Goal: Task Accomplishment & Management: Manage account settings

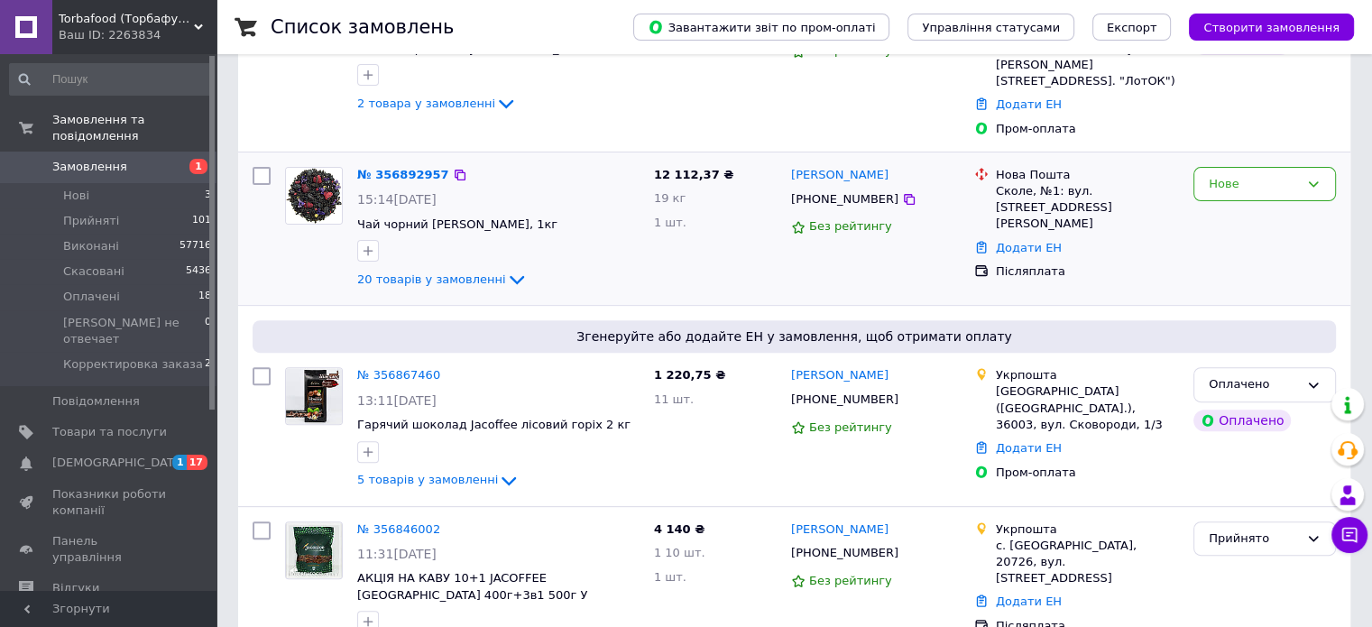
scroll to position [601, 0]
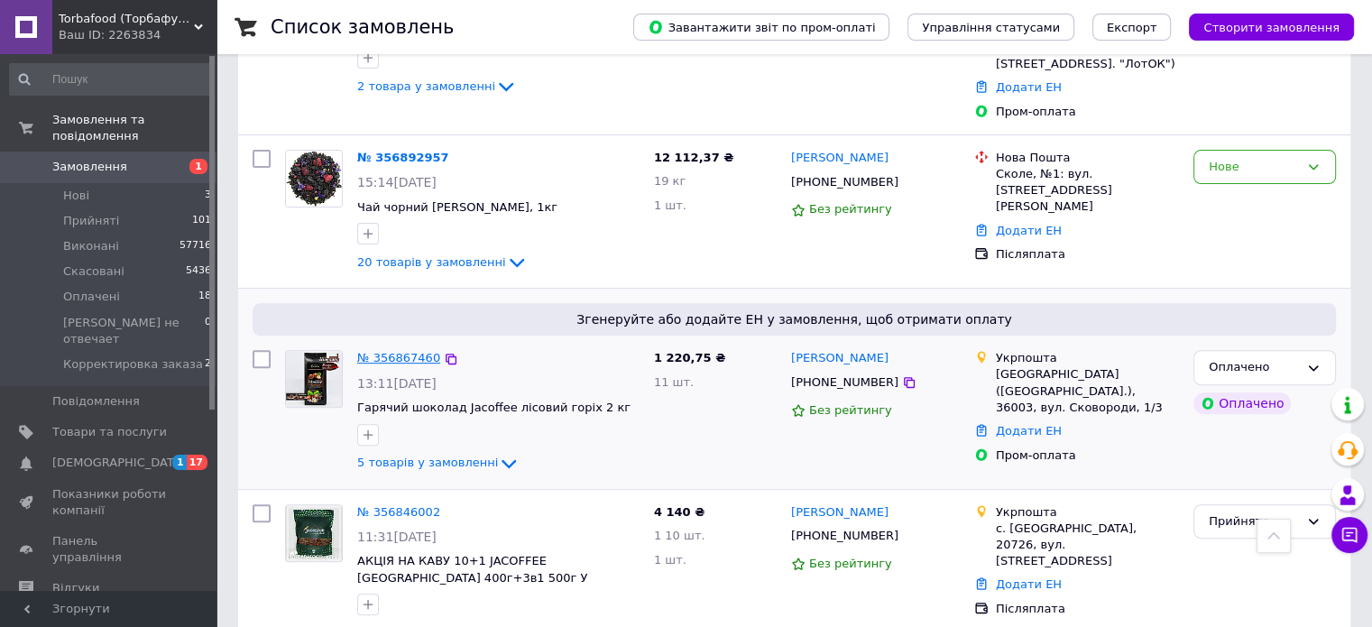
click at [384, 351] on link "№ 356867460" at bounding box center [398, 358] width 83 height 14
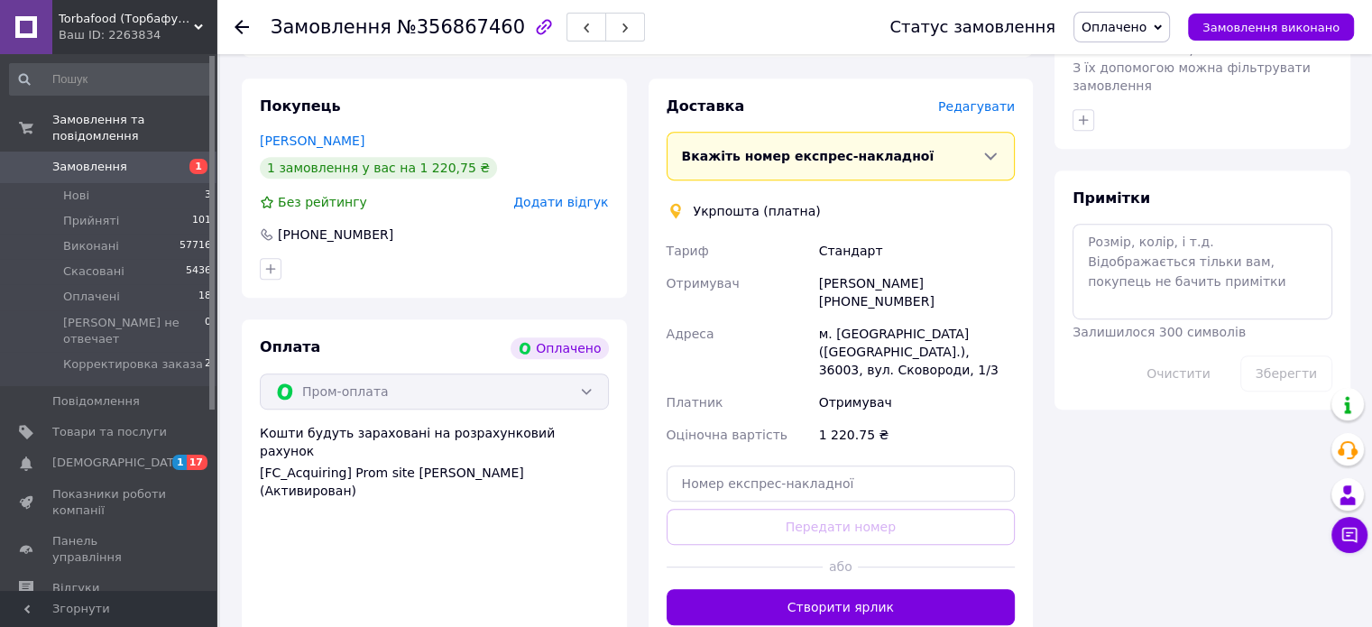
scroll to position [752, 0]
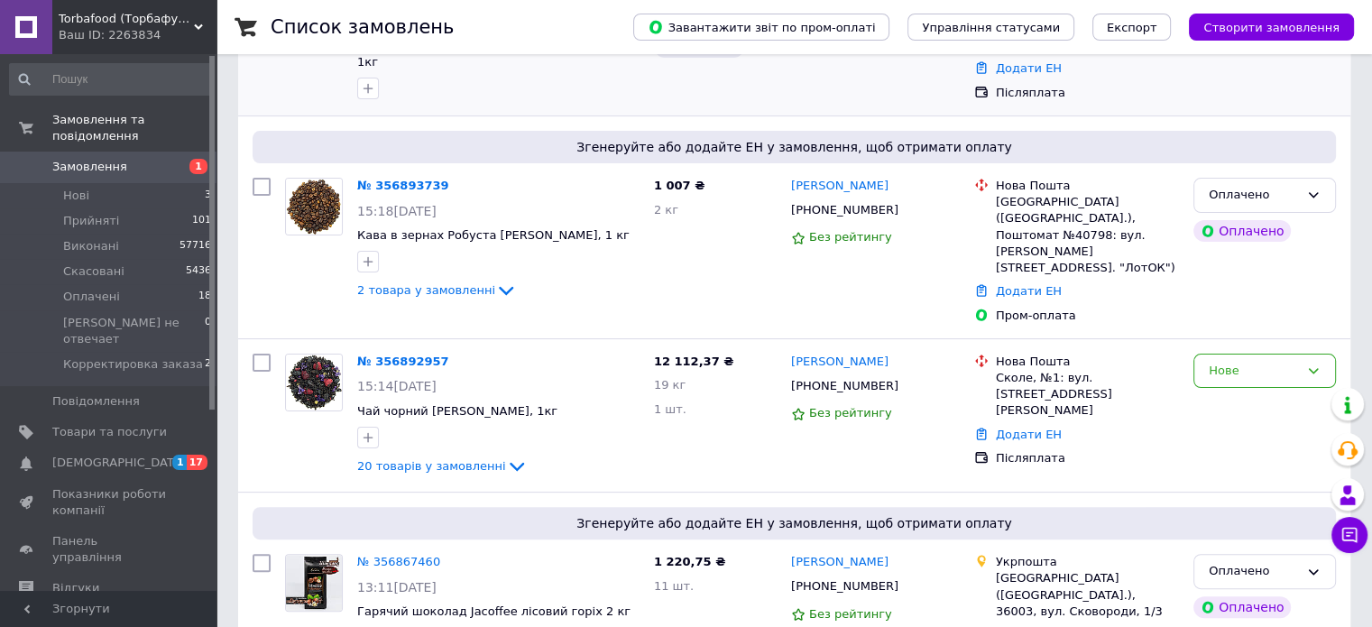
scroll to position [451, 0]
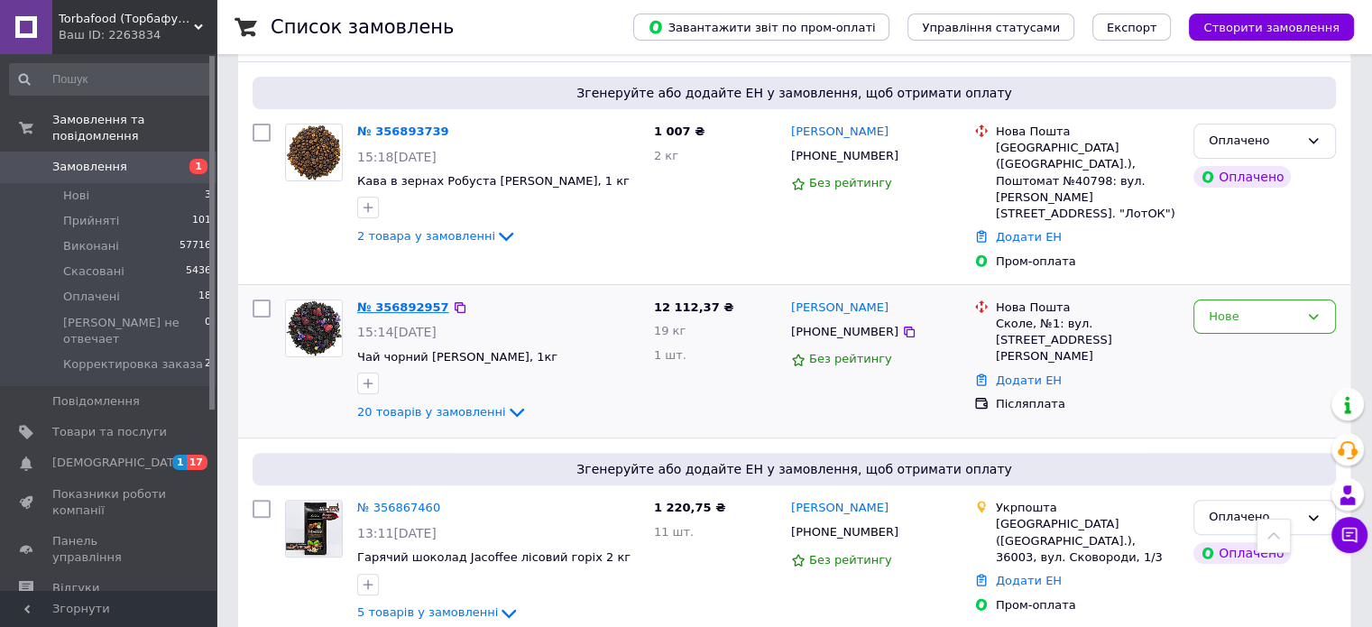
click at [383, 300] on link "№ 356892957" at bounding box center [403, 307] width 92 height 14
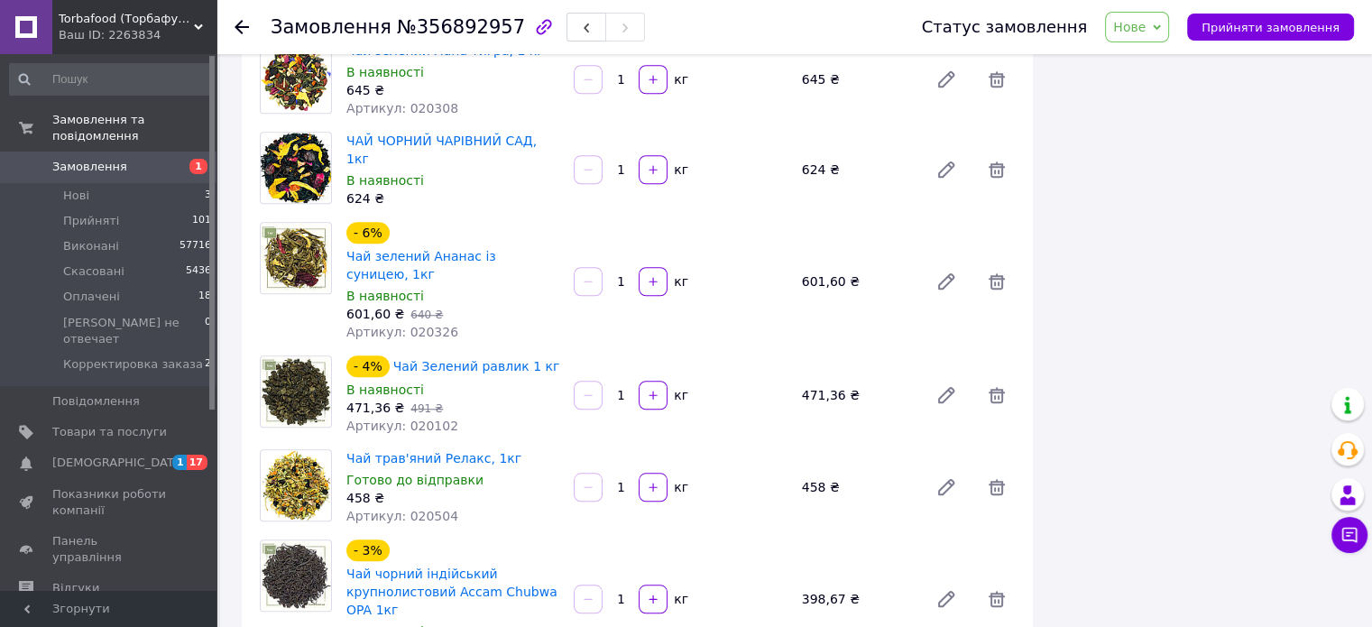
scroll to position [1503, 0]
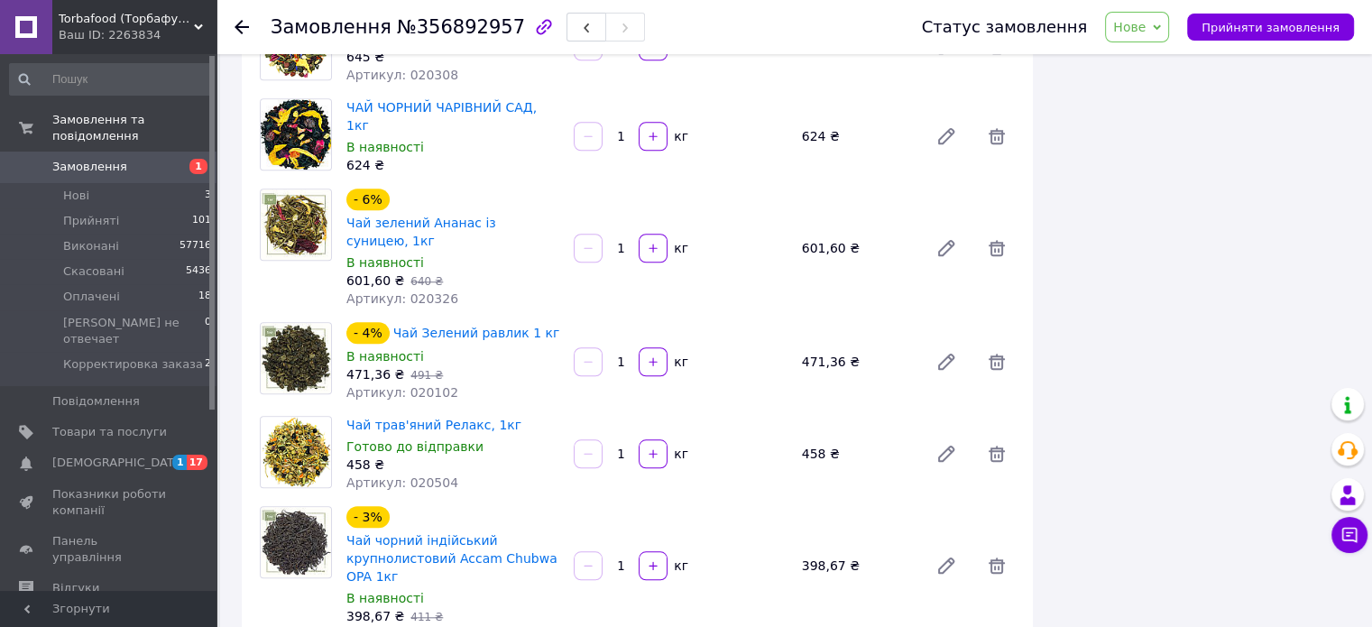
click at [614, 448] on input "1" at bounding box center [620, 455] width 29 height 14
click at [527, 456] on div "458 ₴" at bounding box center [452, 465] width 213 height 18
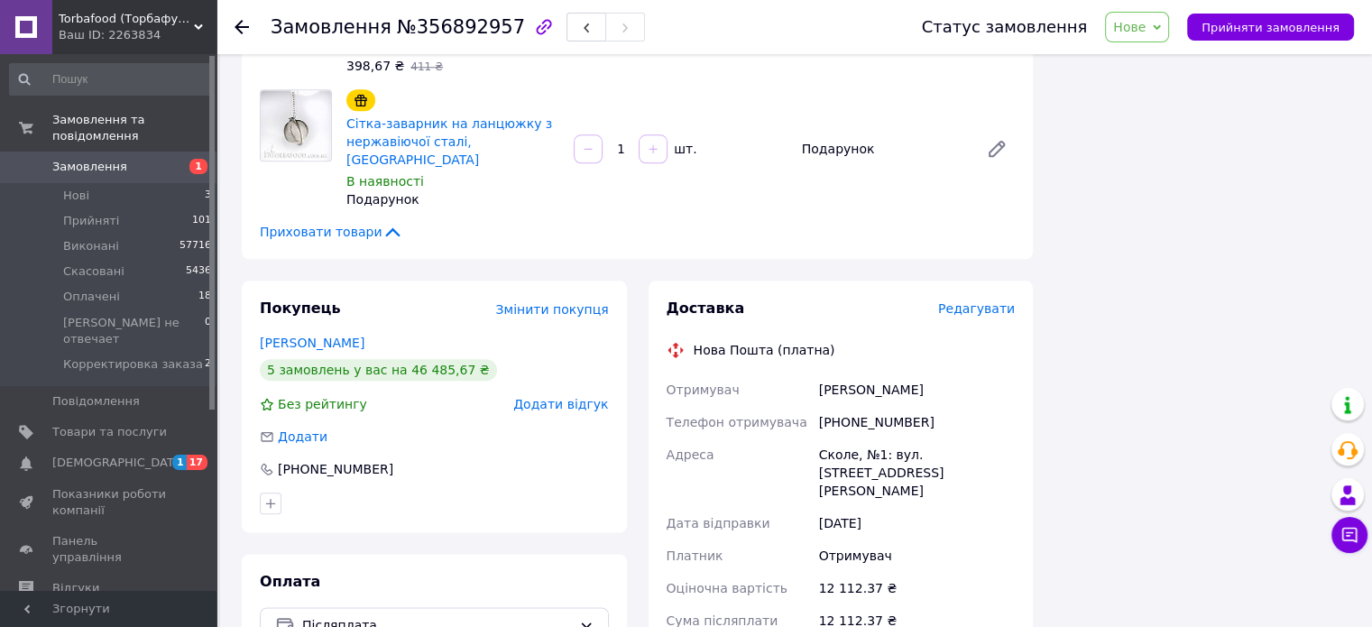
scroll to position [1954, 0]
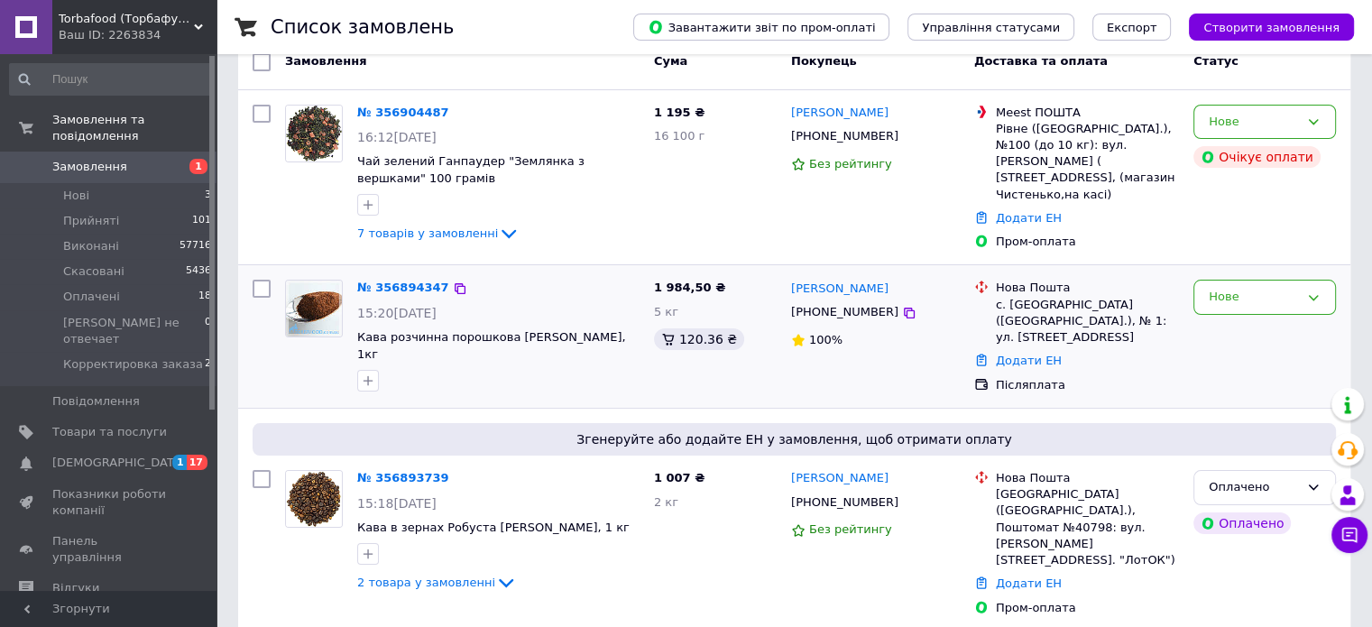
scroll to position [300, 0]
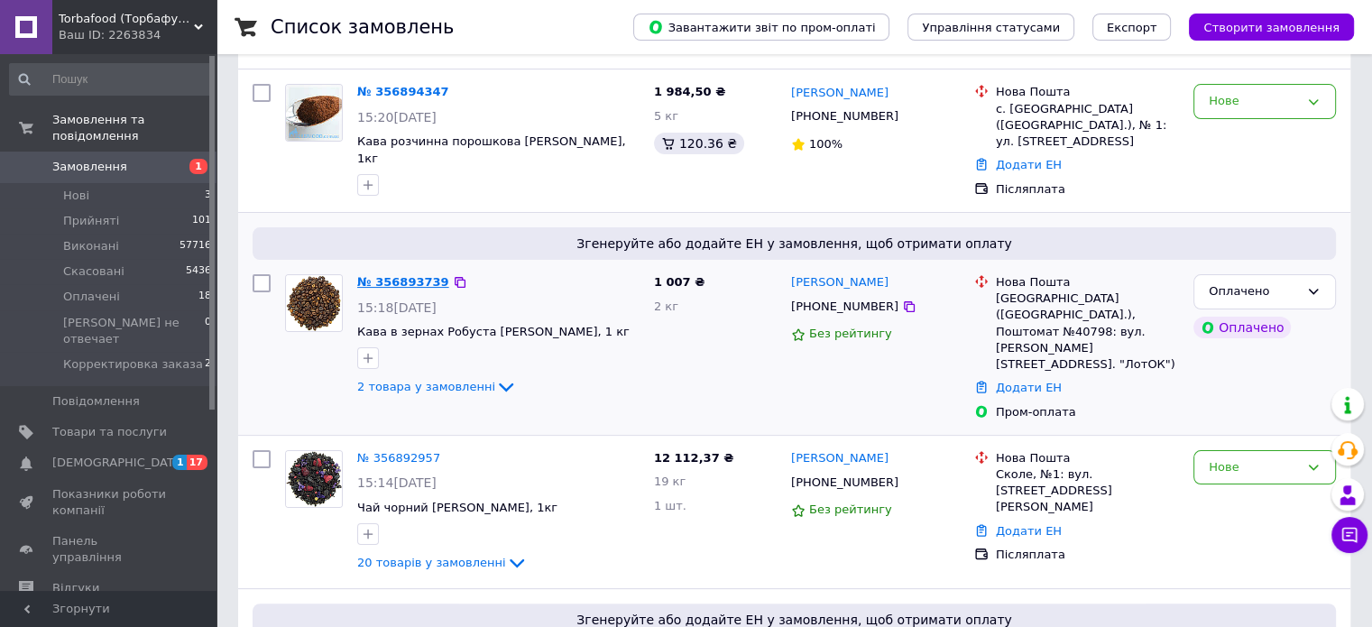
click at [418, 275] on link "№ 356893739" at bounding box center [403, 282] width 92 height 14
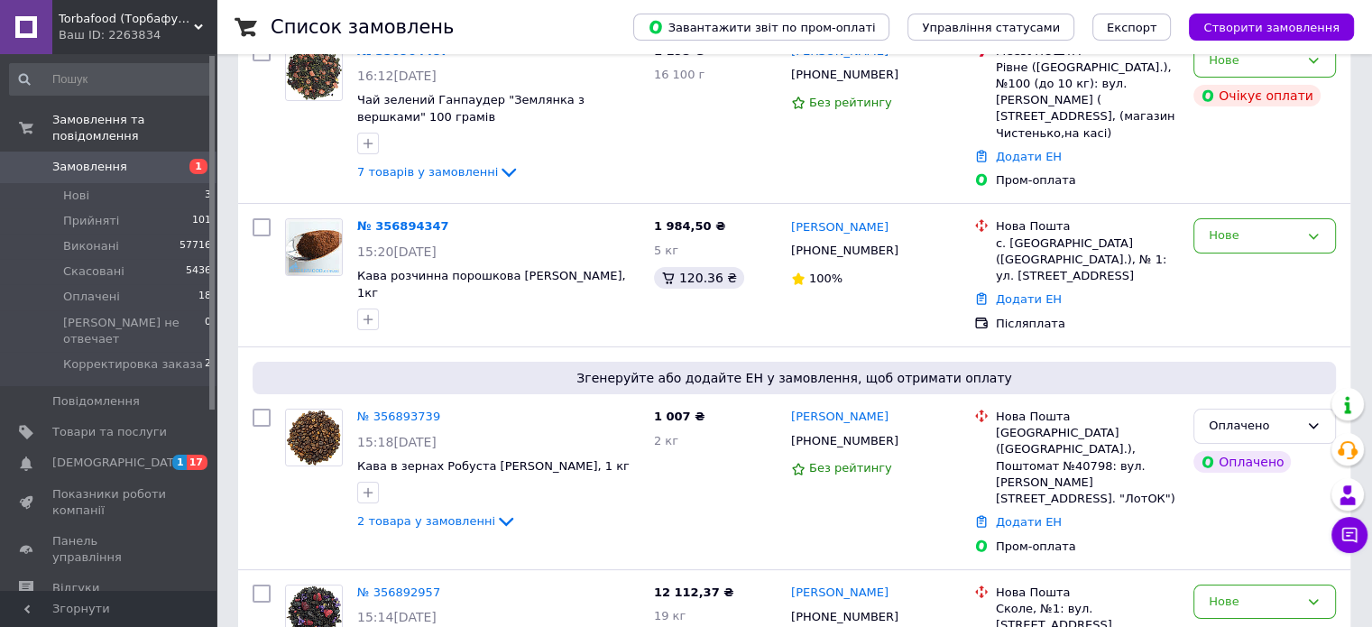
scroll to position [300, 0]
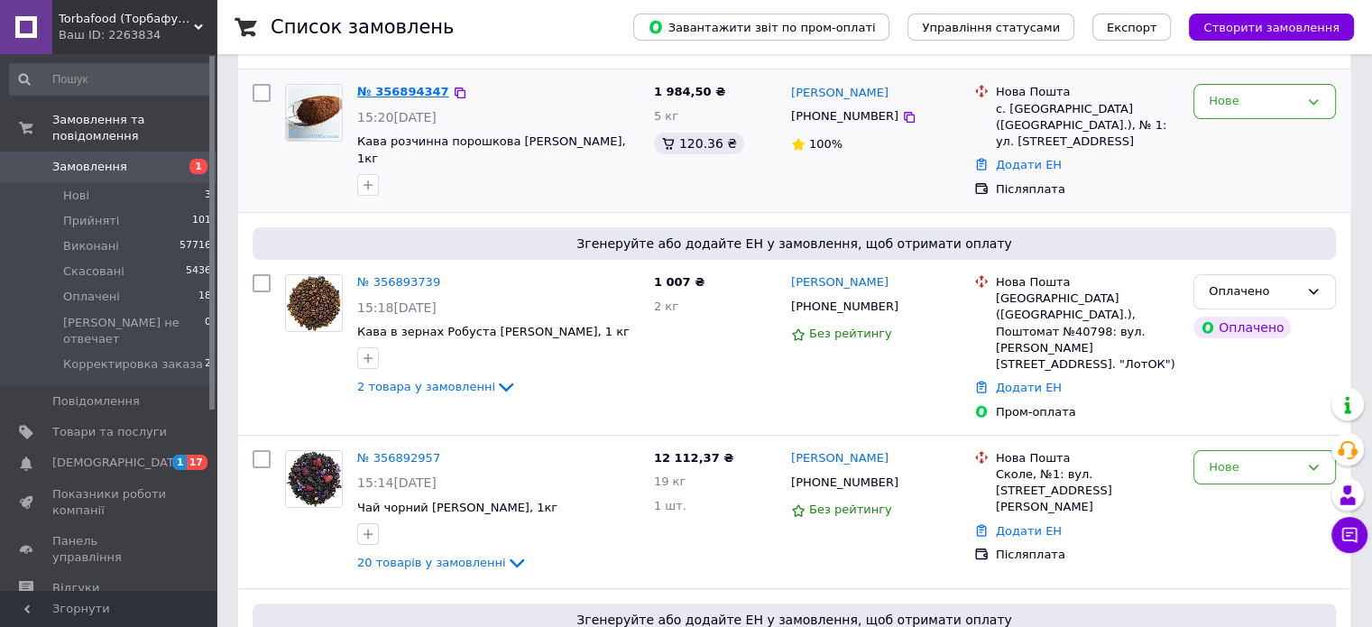
click at [397, 91] on link "№ 356894347" at bounding box center [403, 92] width 92 height 14
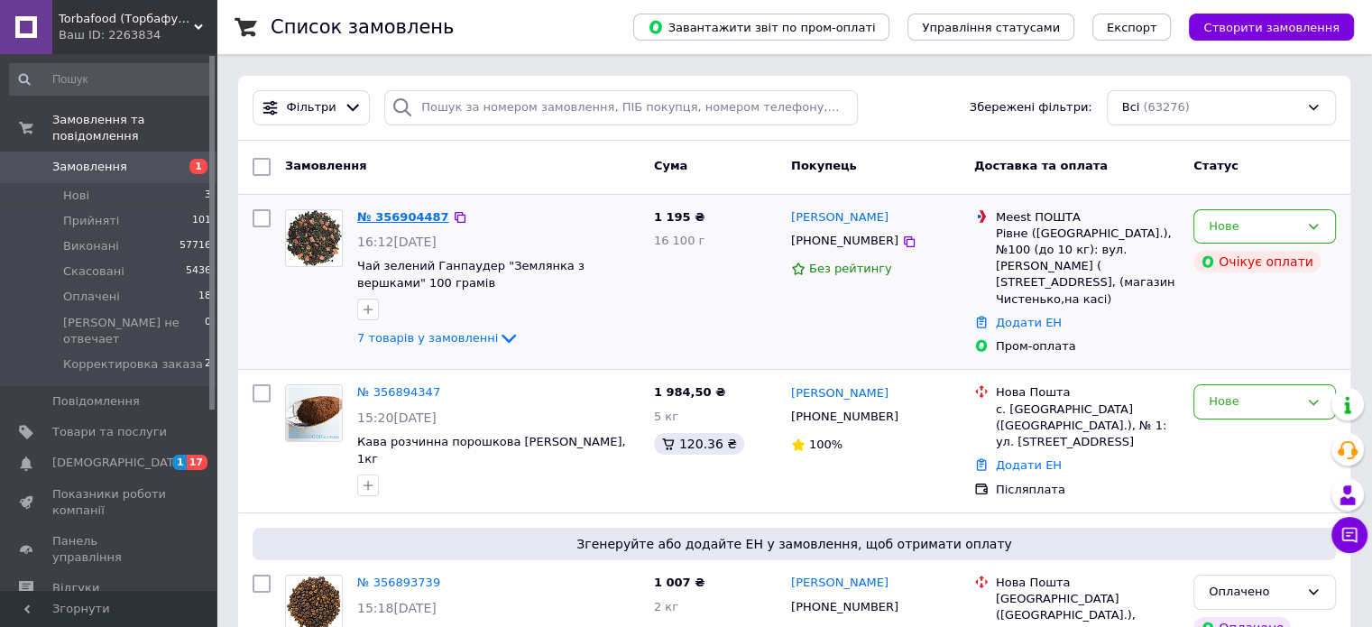
click at [396, 210] on link "№ 356904487" at bounding box center [403, 217] width 92 height 14
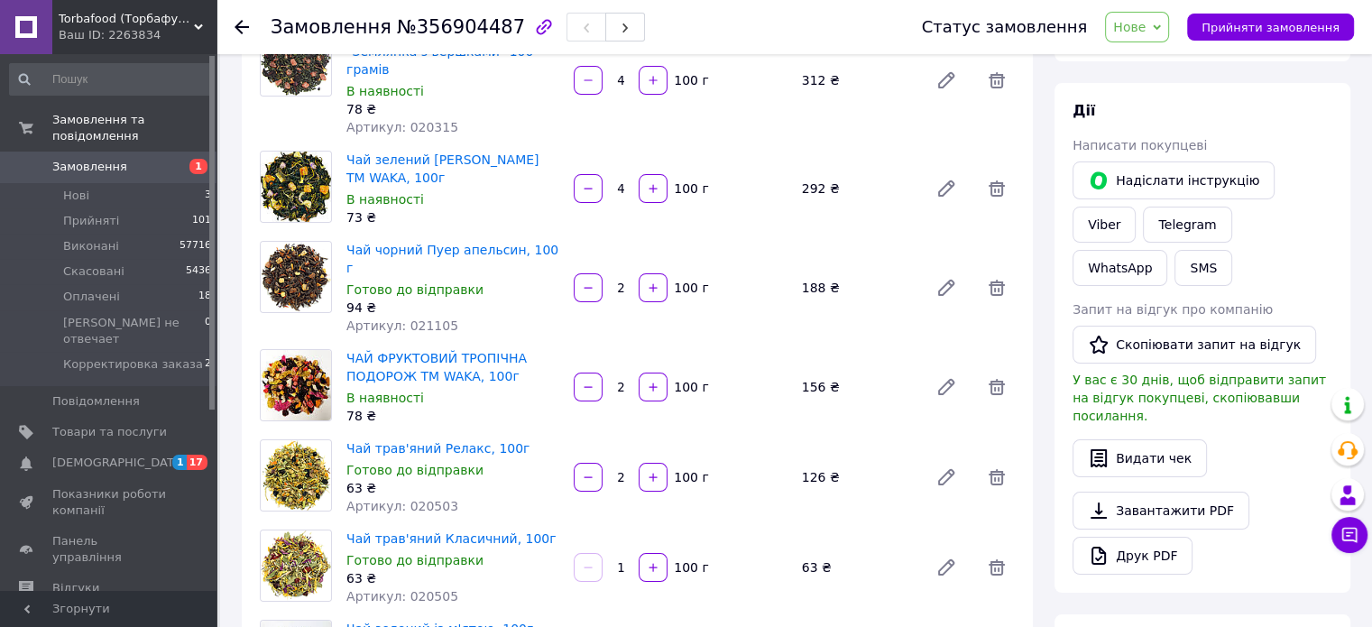
scroll to position [150, 0]
